Goal: Transaction & Acquisition: Purchase product/service

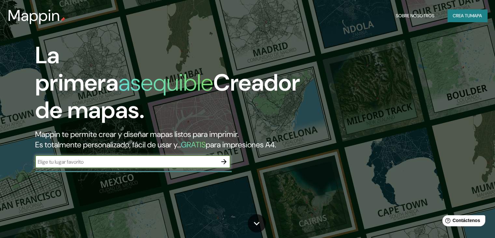
click at [220, 165] on icon "button" at bounding box center [224, 162] width 8 height 8
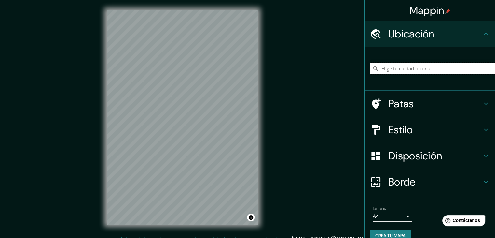
click at [408, 70] on input "Elige tu ciudad o zona" at bounding box center [432, 69] width 125 height 12
type input "[GEOGRAPHIC_DATA], [GEOGRAPHIC_DATA], [GEOGRAPHIC_DATA]"
click at [410, 130] on h4 "Estilo" at bounding box center [436, 129] width 94 height 13
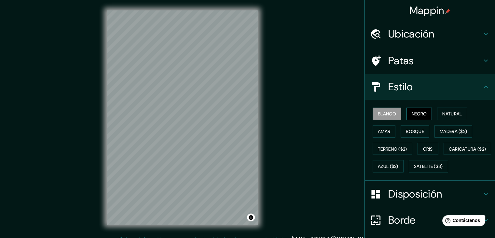
click at [419, 115] on font "Negro" at bounding box center [419, 114] width 15 height 6
click at [447, 114] on font "Natural" at bounding box center [453, 114] width 20 height 6
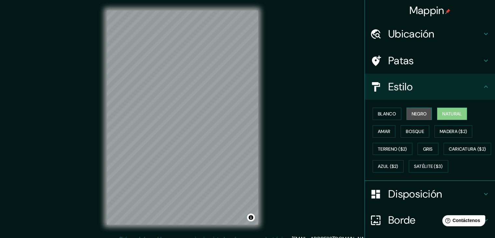
click at [421, 109] on font "Negro" at bounding box center [419, 113] width 15 height 8
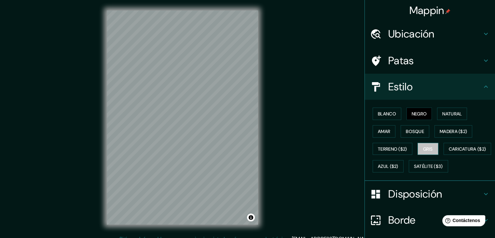
click at [423, 148] on font "Gris" at bounding box center [428, 149] width 10 height 6
click at [381, 133] on font "Amar" at bounding box center [384, 131] width 12 height 6
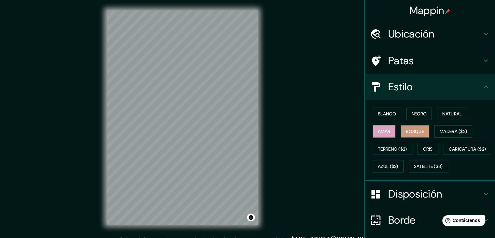
click at [413, 132] on font "Bosque" at bounding box center [415, 131] width 18 height 6
click at [386, 114] on font "Blanco" at bounding box center [387, 114] width 18 height 6
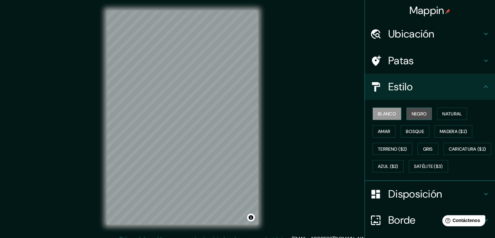
click at [412, 113] on font "Negro" at bounding box center [419, 114] width 15 height 6
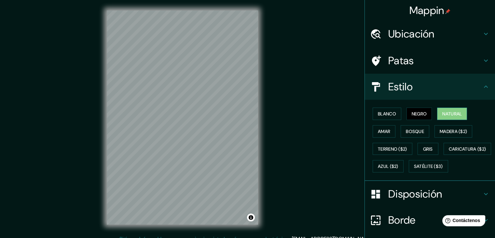
click at [444, 112] on font "Natural" at bounding box center [453, 114] width 20 height 6
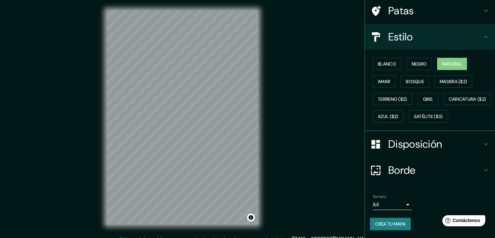
scroll to position [65, 0]
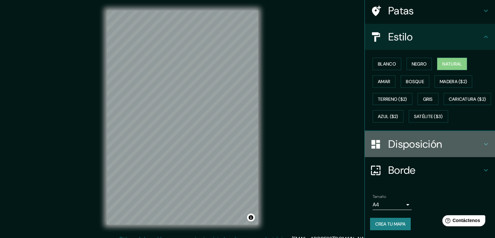
click at [414, 148] on font "Disposición" at bounding box center [416, 144] width 54 height 14
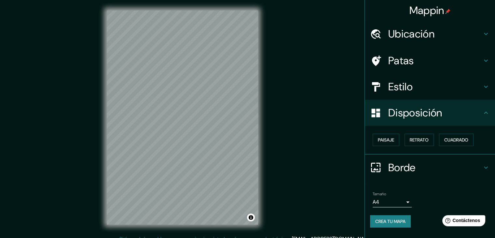
scroll to position [0, 0]
click at [387, 139] on font "Paisaje" at bounding box center [386, 140] width 16 height 6
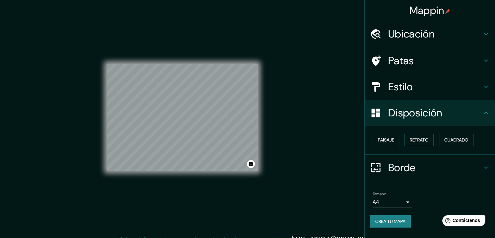
click at [424, 137] on font "Retrato" at bounding box center [419, 140] width 19 height 6
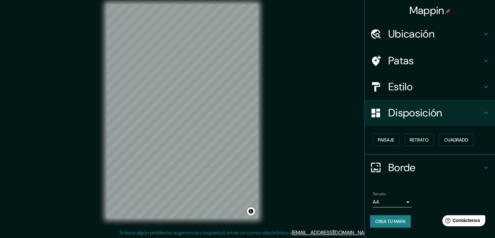
scroll to position [7, 0]
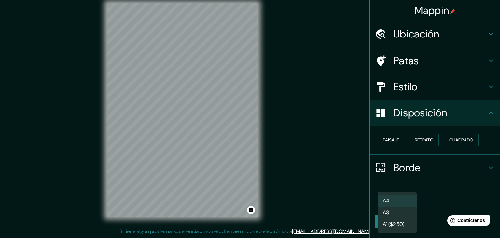
click at [402, 201] on body "Mappin Ubicación [GEOGRAPHIC_DATA], [GEOGRAPHIC_DATA], [GEOGRAPHIC_DATA] [GEOGR…" at bounding box center [250, 112] width 500 height 238
click at [401, 214] on li "A3" at bounding box center [397, 213] width 39 height 12
type input "a4"
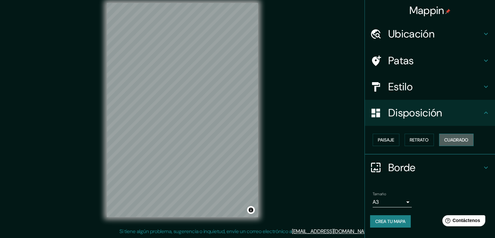
click at [448, 140] on font "Cuadrado" at bounding box center [457, 140] width 24 height 6
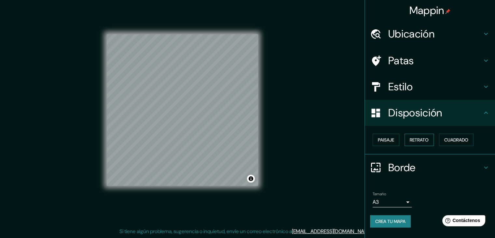
click at [426, 138] on font "Retrato" at bounding box center [419, 140] width 19 height 6
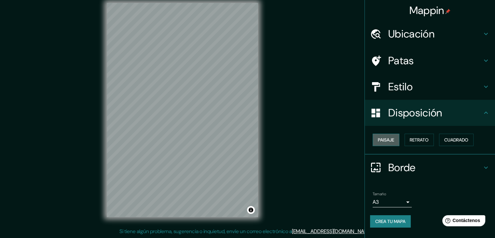
click at [384, 139] on font "Paisaje" at bounding box center [386, 140] width 16 height 6
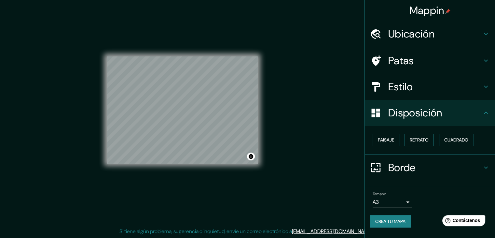
click at [416, 139] on font "Retrato" at bounding box center [419, 140] width 19 height 6
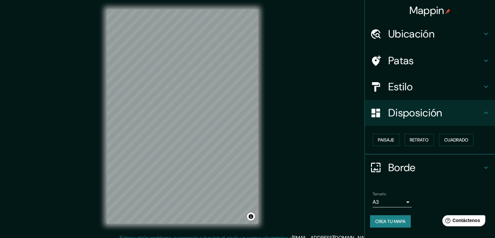
scroll to position [0, 0]
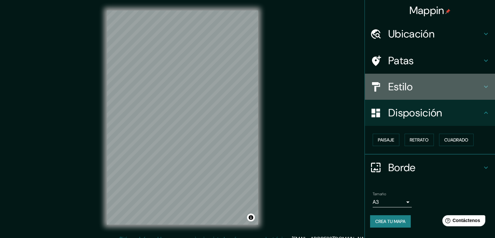
click at [432, 88] on h4 "Estilo" at bounding box center [436, 86] width 94 height 13
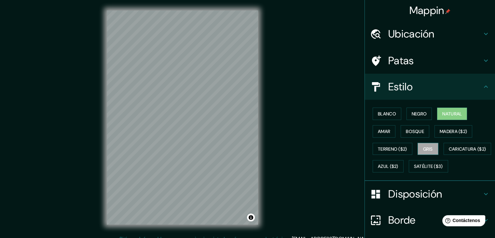
click at [423, 145] on font "Gris" at bounding box center [428, 149] width 10 height 8
click at [406, 130] on font "Bosque" at bounding box center [415, 131] width 18 height 6
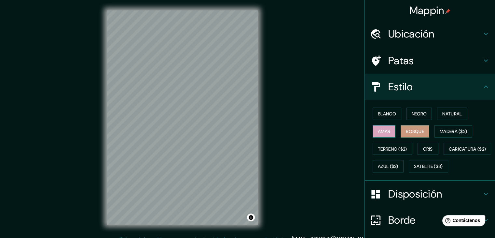
click at [380, 129] on font "Amar" at bounding box center [384, 131] width 12 height 6
click at [448, 114] on font "Natural" at bounding box center [453, 114] width 20 height 6
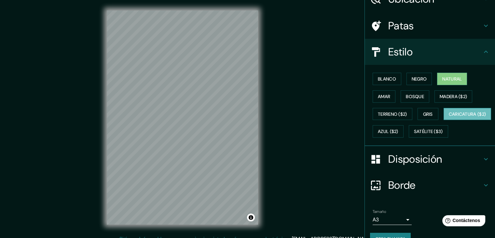
scroll to position [66, 0]
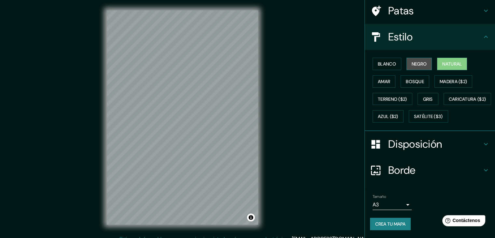
click at [416, 61] on font "Negro" at bounding box center [419, 64] width 15 height 6
click at [447, 61] on font "Natural" at bounding box center [453, 64] width 20 height 6
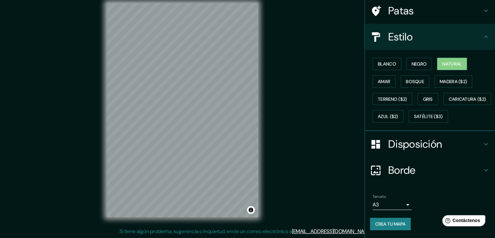
click at [418, 140] on font "Disposición" at bounding box center [416, 144] width 54 height 14
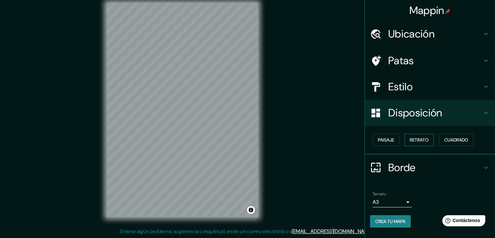
scroll to position [0, 0]
click at [389, 140] on font "Paisaje" at bounding box center [386, 140] width 16 height 6
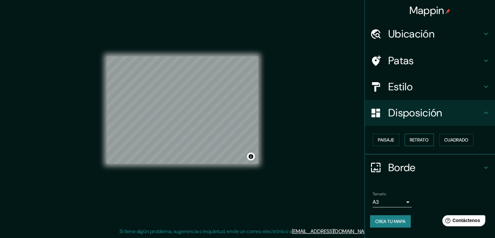
click at [417, 139] on font "Retrato" at bounding box center [419, 140] width 19 height 6
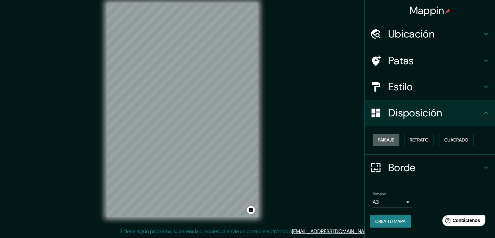
click at [391, 139] on font "Paisaje" at bounding box center [386, 140] width 16 height 6
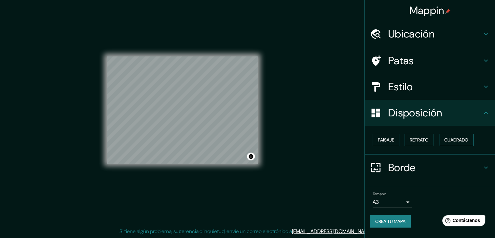
click at [462, 139] on font "Cuadrado" at bounding box center [457, 140] width 24 height 6
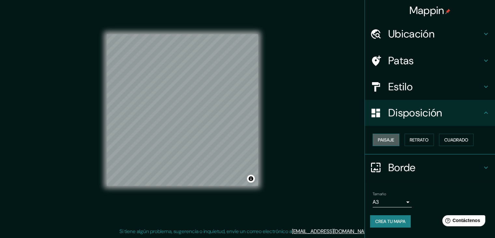
click at [389, 138] on font "Paisaje" at bounding box center [386, 140] width 16 height 6
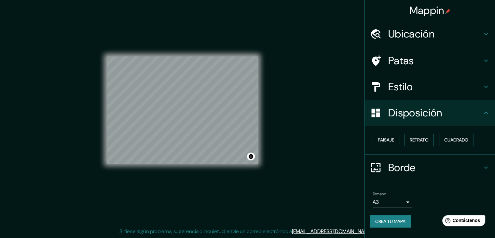
click at [426, 137] on font "Retrato" at bounding box center [419, 140] width 19 height 6
